Goal: Transaction & Acquisition: Purchase product/service

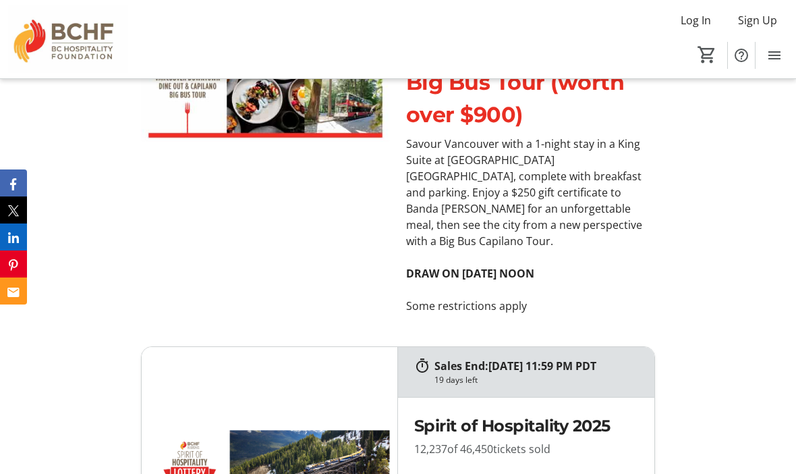
scroll to position [6592, 0]
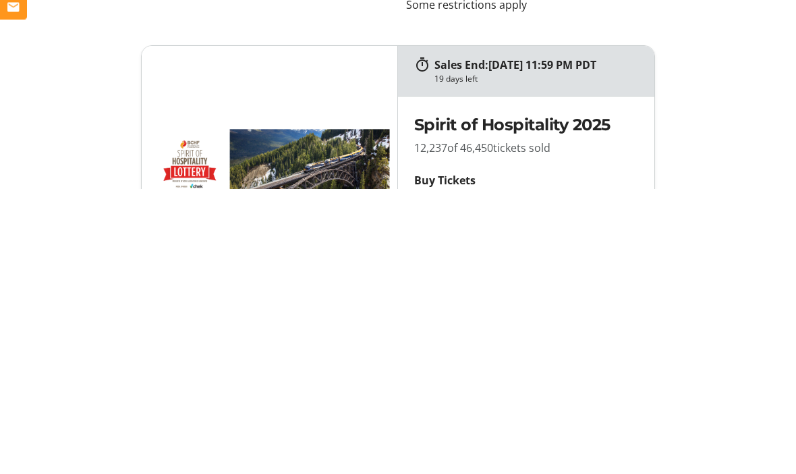
type input "1"
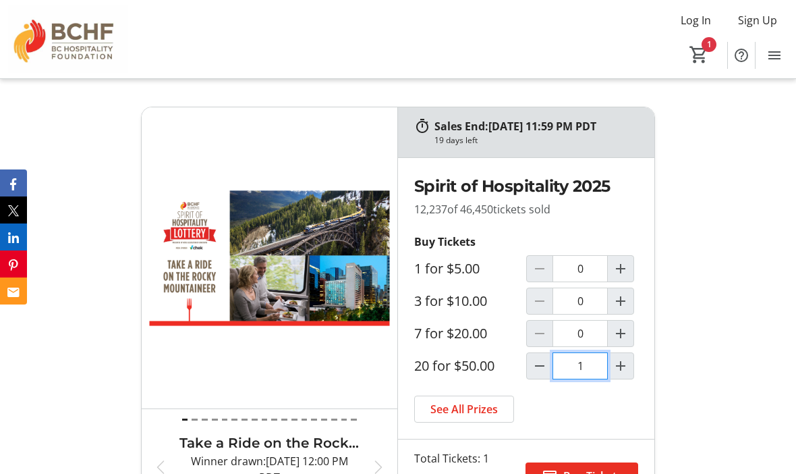
scroll to position [6832, 0]
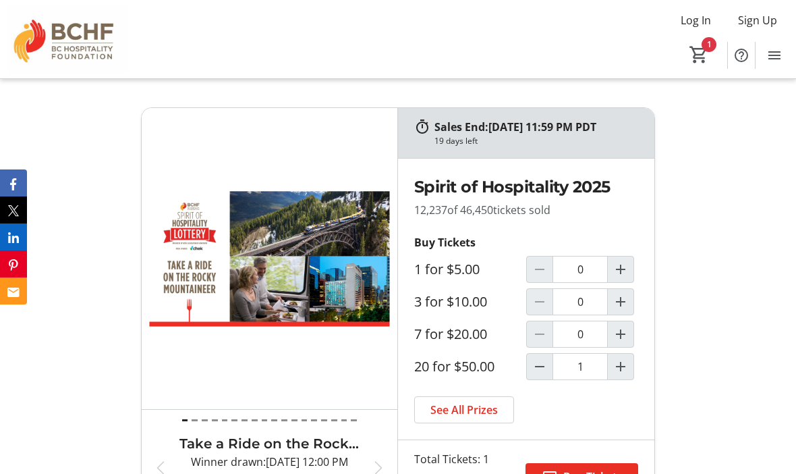
click at [584, 468] on span "Buy Tickets" at bounding box center [592, 476] width 59 height 16
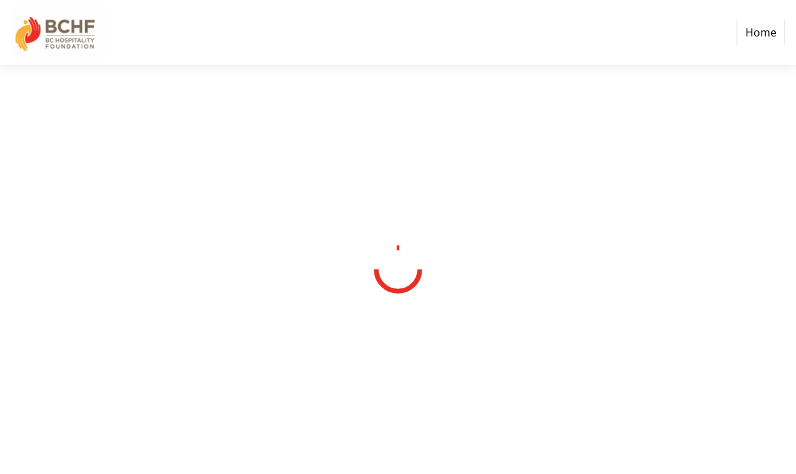
select select "CA"
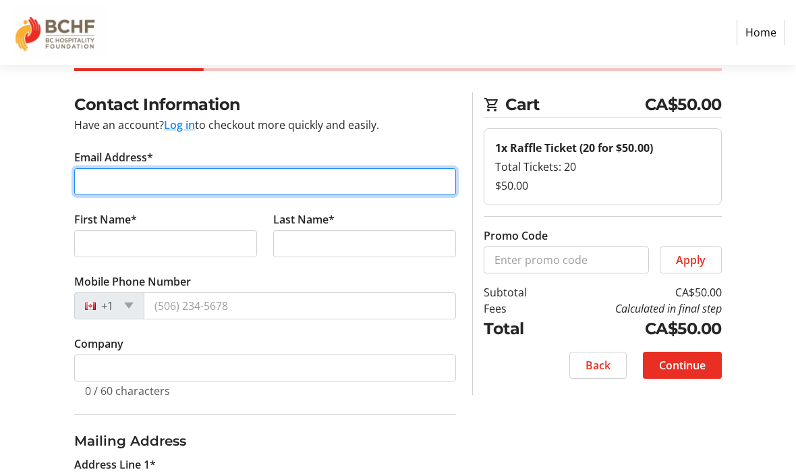
click at [113, 181] on input "Email Address*" at bounding box center [265, 181] width 382 height 27
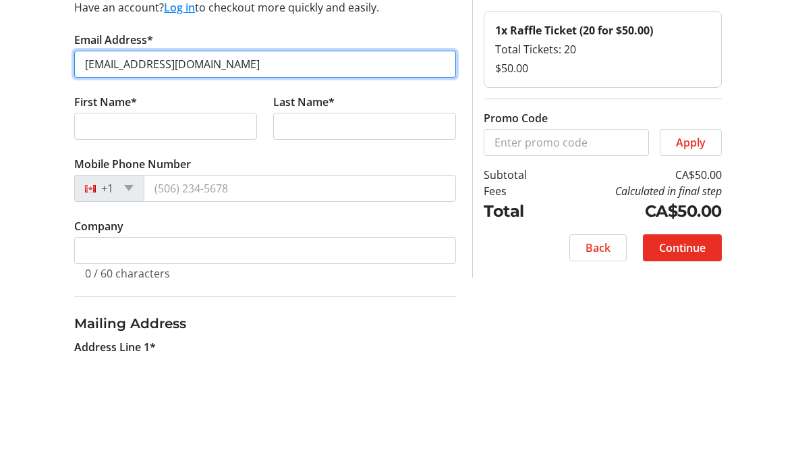
type input "dianneh5@telus.net"
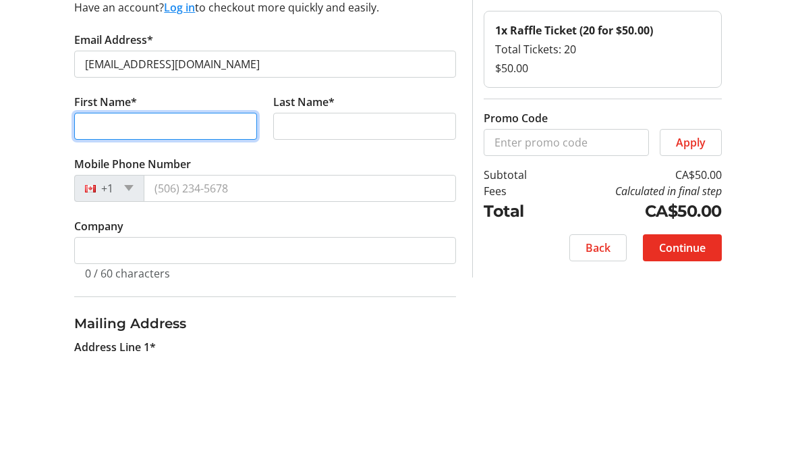
click at [106, 230] on input "First Name*" at bounding box center [165, 243] width 183 height 27
type input "Dianne"
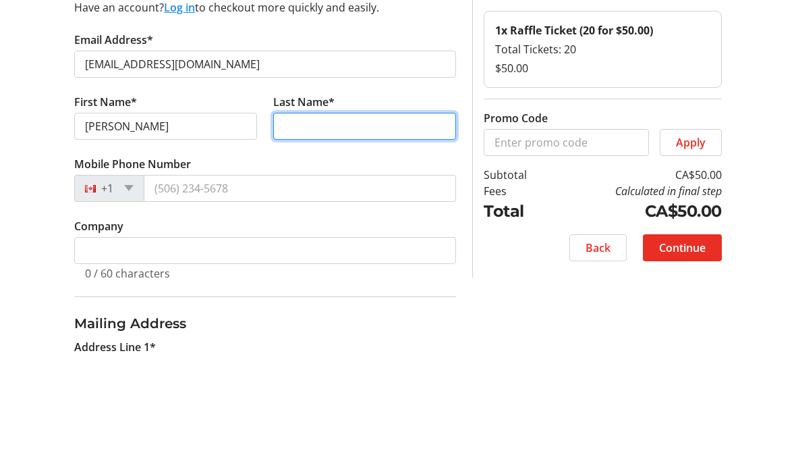
click at [305, 230] on input "Last Name*" at bounding box center [364, 243] width 183 height 27
type input "Holowinko"
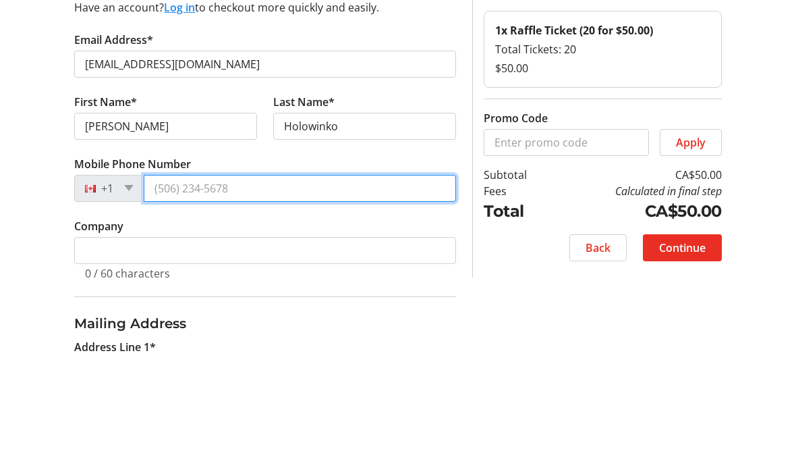
click at [190, 292] on input "Mobile Phone Number" at bounding box center [300, 305] width 312 height 27
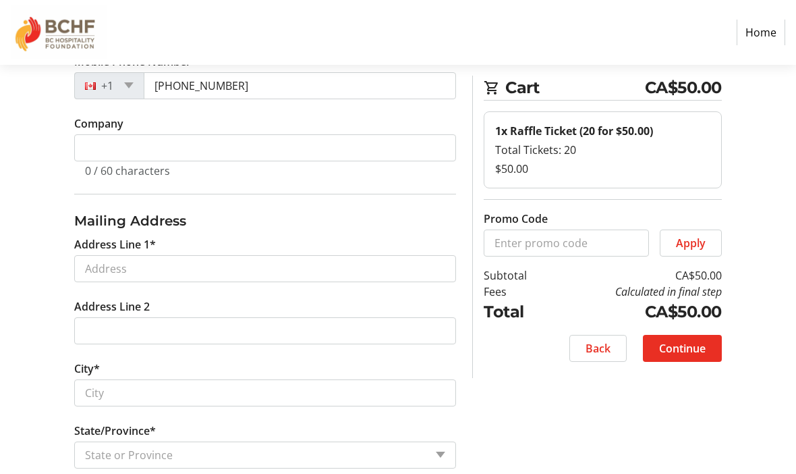
scroll to position [285, 0]
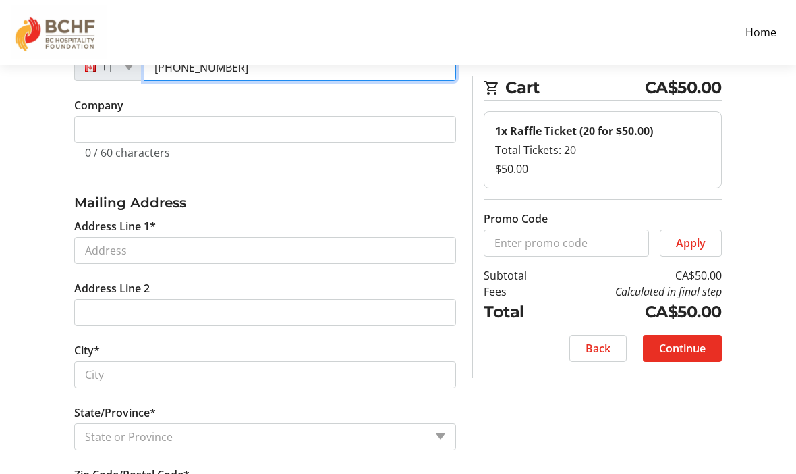
type input "(672) 200-3584"
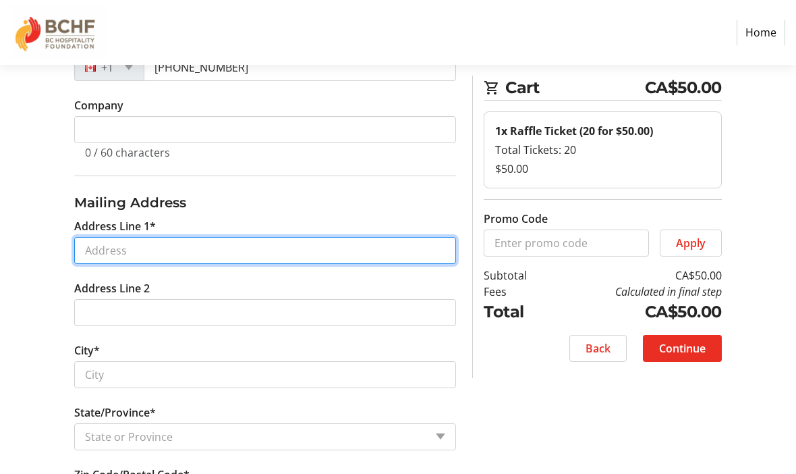
click at [112, 258] on input "Address Line 1*" at bounding box center [265, 250] width 382 height 27
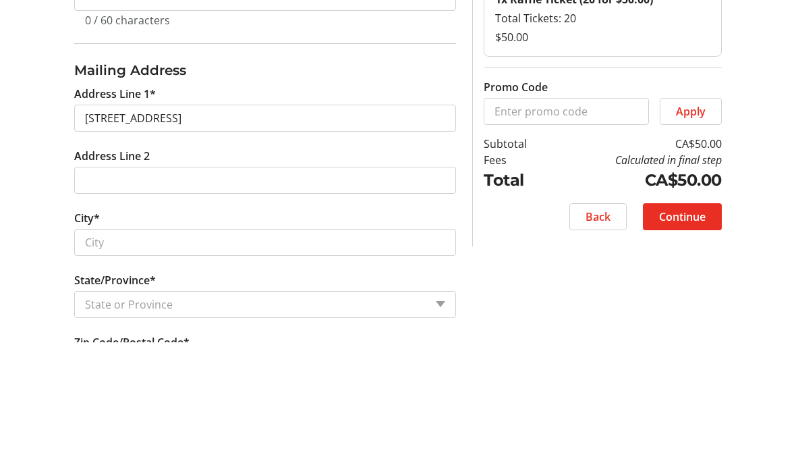
scroll to position [417, 0]
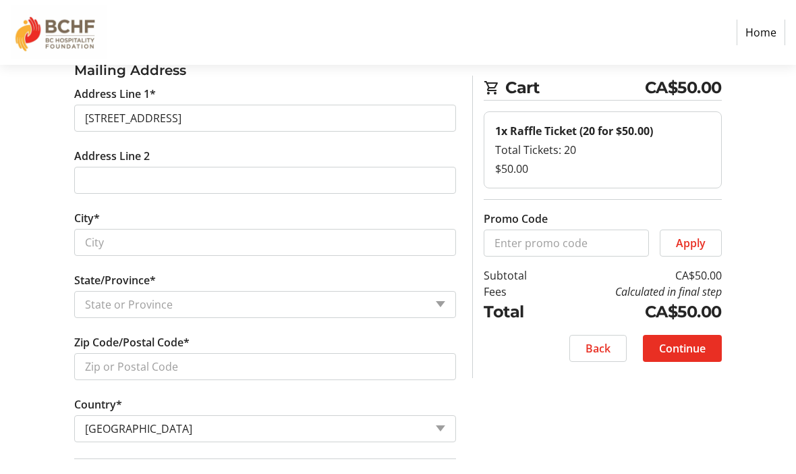
type input "3467 Ridge Boulevard"
type input "West Kelowna"
select select "BC"
type input "V4T 2V5"
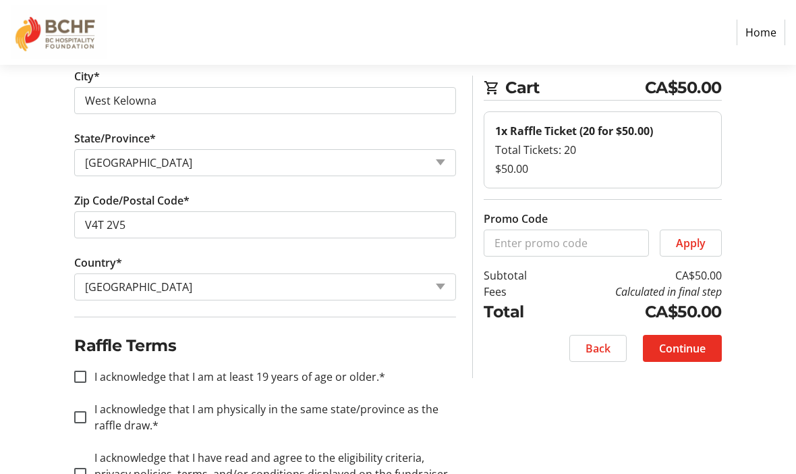
scroll to position [567, 0]
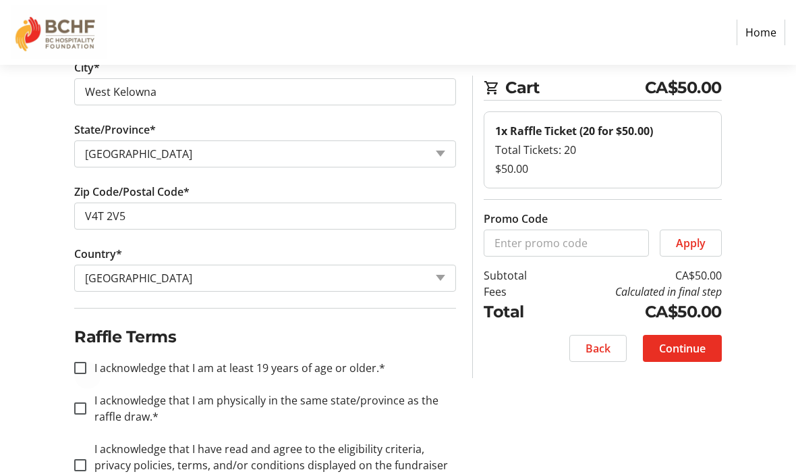
click at [88, 380] on div at bounding box center [80, 367] width 32 height 32
checkbox input "true"
click at [84, 412] on input "I acknowledge that I am physically in the same state/province as the raffle dra…" at bounding box center [80, 408] width 12 height 12
checkbox input "true"
click at [88, 463] on div at bounding box center [80, 465] width 32 height 32
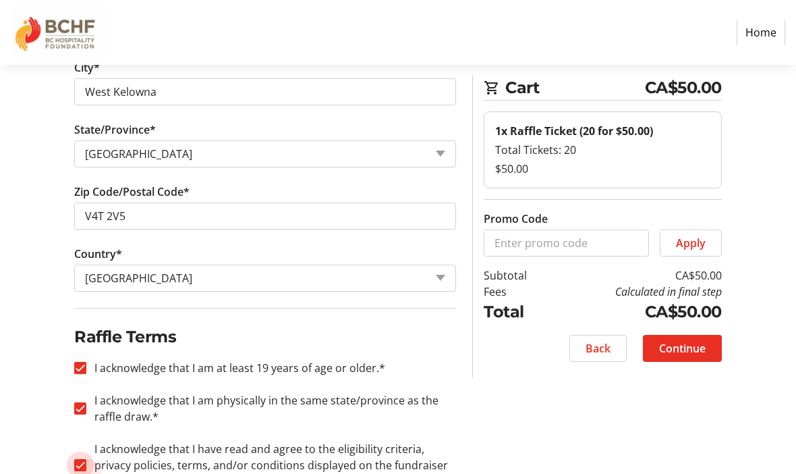
checkbox input "true"
click at [677, 348] on span "Continue" at bounding box center [682, 348] width 47 height 16
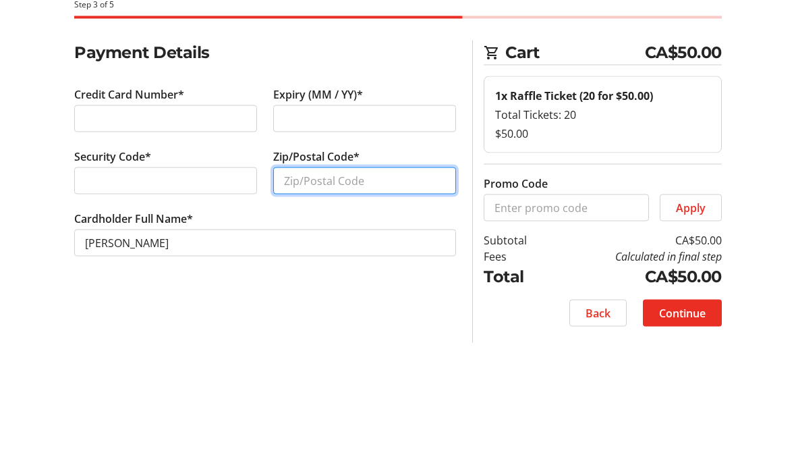
click at [299, 266] on input "Zip/Postal Code*" at bounding box center [364, 279] width 183 height 27
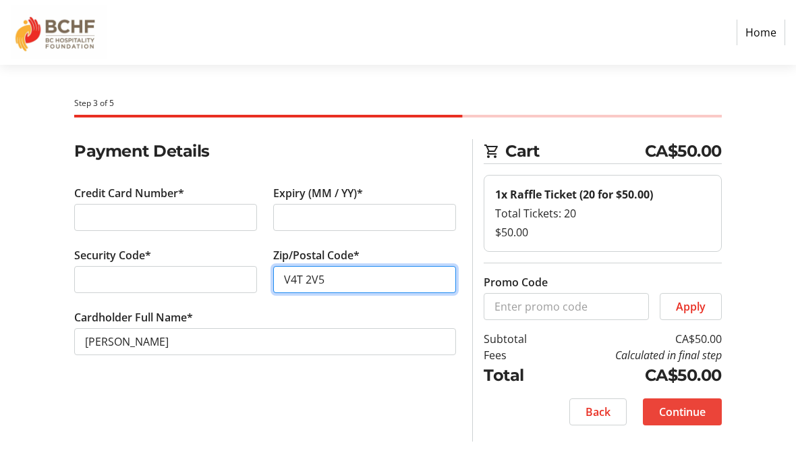
type input "V4T 2V5"
click at [682, 416] on span "Continue" at bounding box center [682, 411] width 47 height 16
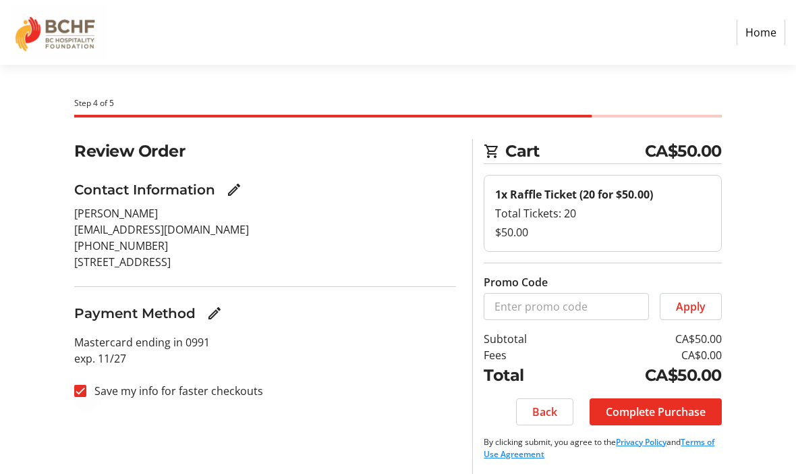
click at [88, 392] on div at bounding box center [80, 390] width 32 height 32
checkbox input "false"
click at [640, 414] on span "Complete Purchase" at bounding box center [656, 411] width 100 height 16
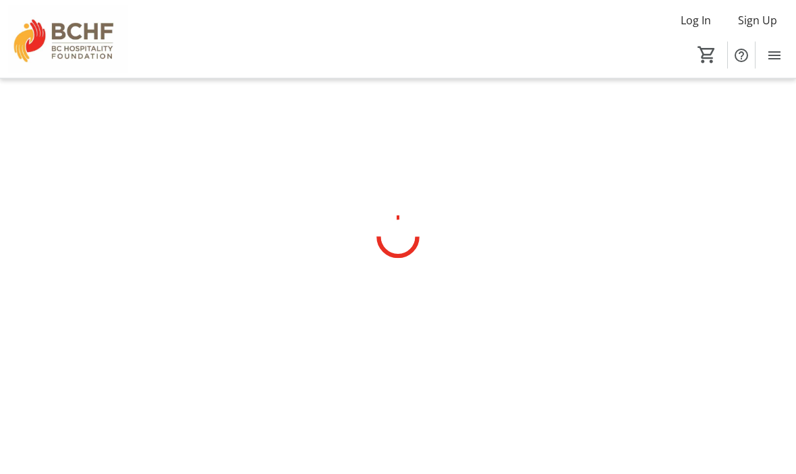
scroll to position [47, 0]
